Goal: Check status

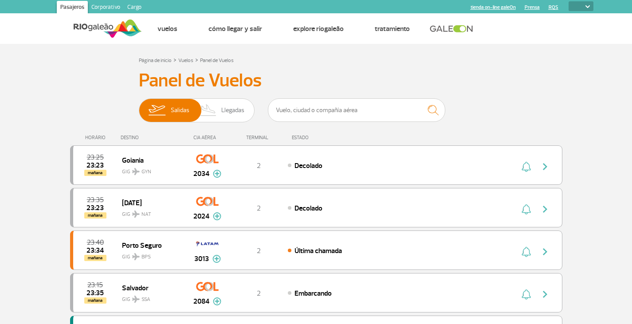
select select
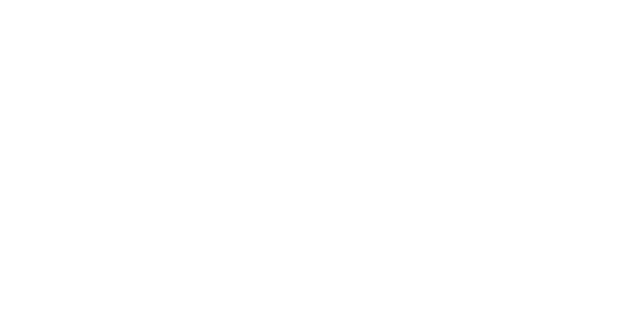
select select
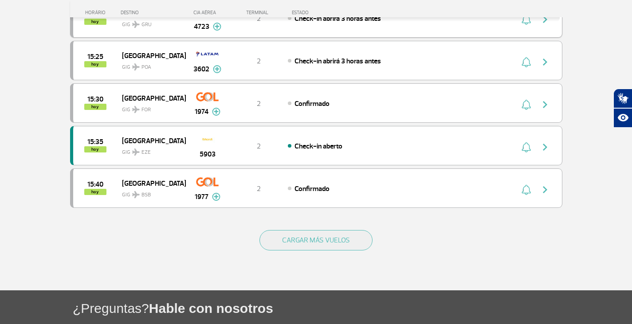
scroll to position [799, 0]
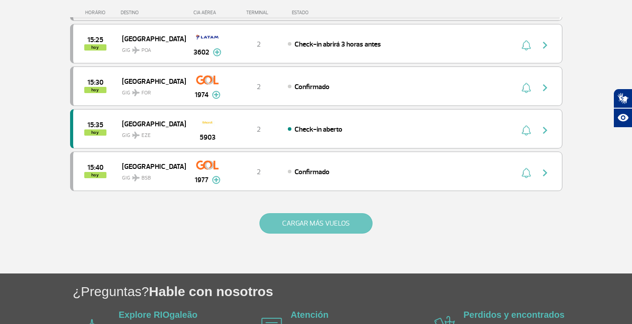
click at [329, 219] on button "CARGAR MÁS VUELOS" at bounding box center [316, 223] width 113 height 20
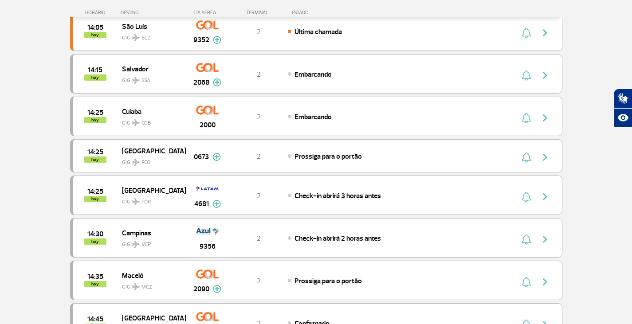
scroll to position [0, 0]
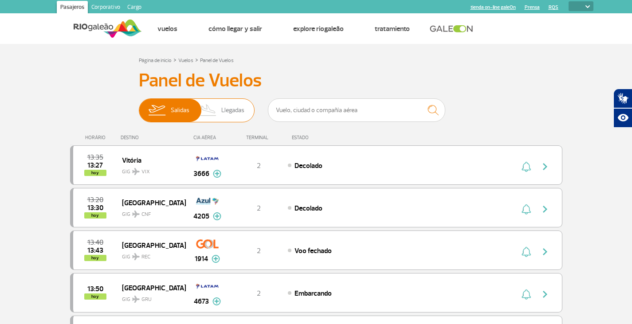
click at [232, 109] on span "Llegadas" at bounding box center [232, 110] width 23 height 23
click at [139, 106] on input "[PERSON_NAME]" at bounding box center [139, 106] width 0 height 0
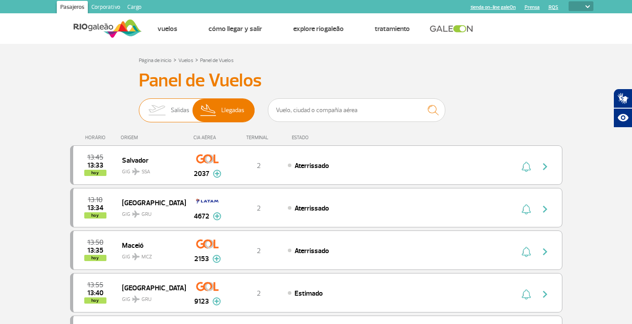
click at [182, 109] on span "Salidas" at bounding box center [180, 110] width 19 height 23
click at [139, 106] on input "[PERSON_NAME]" at bounding box center [139, 106] width 0 height 0
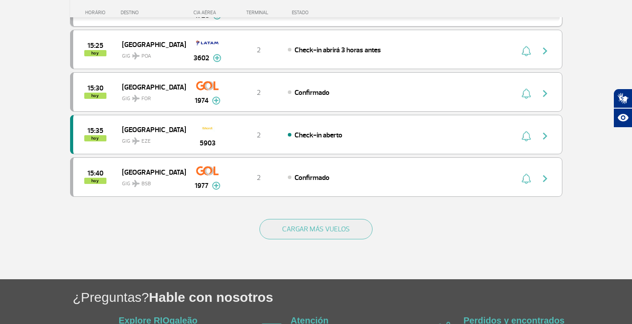
scroll to position [865, 0]
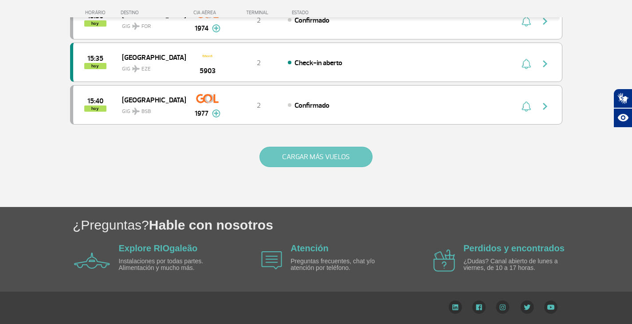
click at [312, 154] on button "CARGAR MÁS VUELOS" at bounding box center [316, 157] width 113 height 20
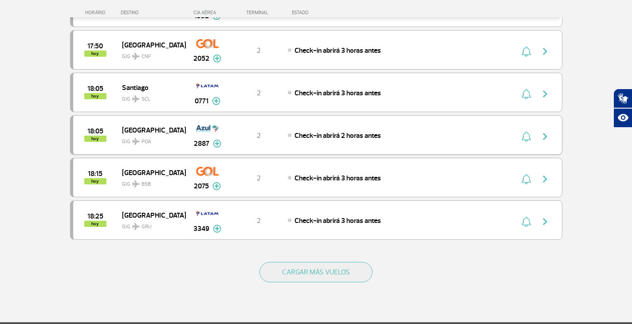
scroll to position [1619, 0]
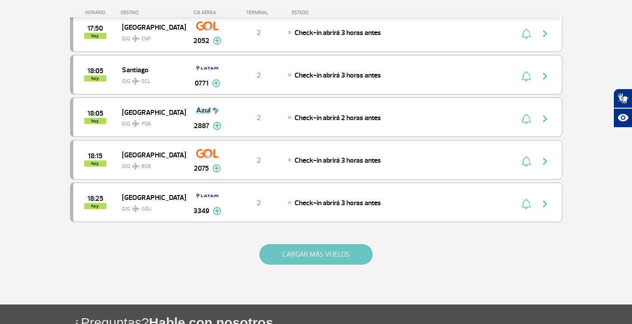
click at [312, 256] on button "CARGAR MÁS VUELOS" at bounding box center [316, 254] width 113 height 20
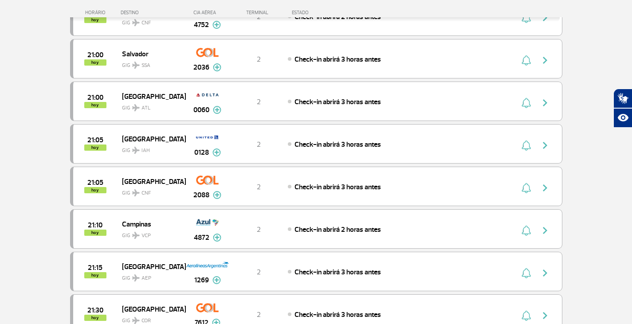
scroll to position [2374, 0]
